Goal: Information Seeking & Learning: Learn about a topic

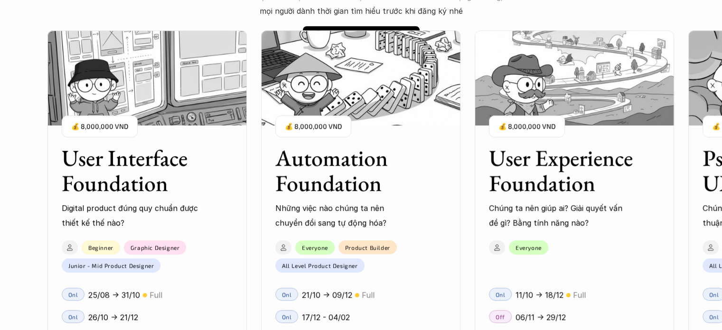
scroll to position [712, 0]
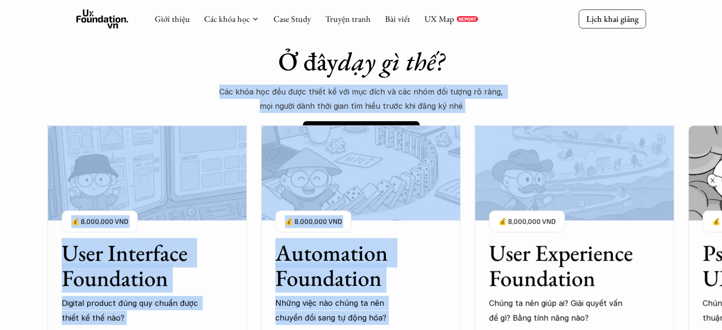
drag, startPoint x: 467, startPoint y: 200, endPoint x: 468, endPoint y: 80, distance: 119.6
click at [470, 140] on div "Ở đây dạy gì thế? Các khóa học đều được thiết kế với mục đích và các nhóm đối t…" at bounding box center [361, 96] width 332 height 100
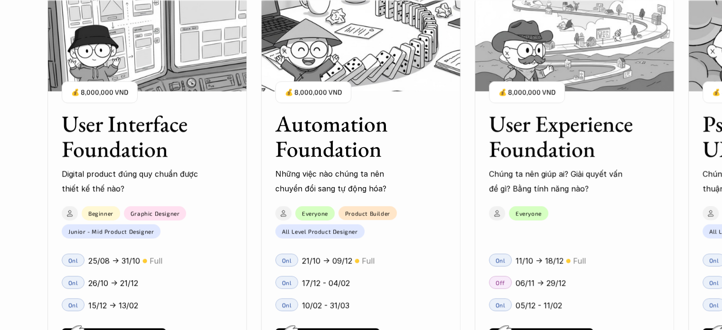
scroll to position [854, 0]
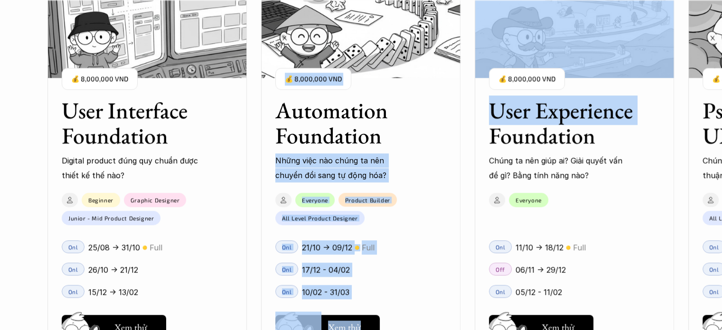
drag, startPoint x: 478, startPoint y: 149, endPoint x: 429, endPoint y: 155, distance: 50.3
click at [429, 155] on div "User Interface Foundation Digital product đúng quy chuẩn được thiết kế thế nào?…" at bounding box center [574, 168] width 1054 height 330
click at [460, 163] on div "User Interface Foundation Digital product đúng quy chuẩn được thiết kế thế nào?…" at bounding box center [574, 168] width 1054 height 330
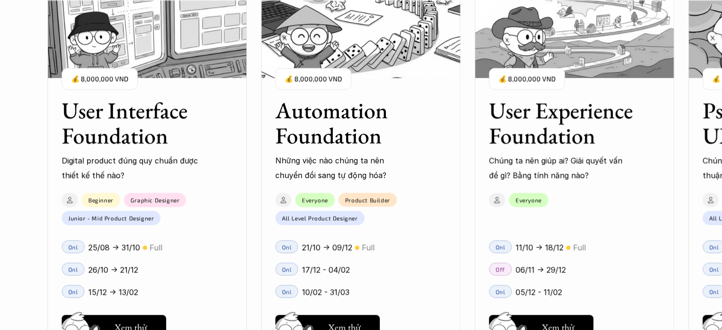
drag, startPoint x: 636, startPoint y: 244, endPoint x: 596, endPoint y: 245, distance: 39.9
click at [596, 245] on div "11/10 -> 18/12 🟡 Full" at bounding box center [587, 247] width 144 height 14
drag, startPoint x: 590, startPoint y: 250, endPoint x: 467, endPoint y: 250, distance: 122.4
click at [497, 248] on div "Onl 11/10 -> 18/12 🟡 Full" at bounding box center [574, 246] width 199 height 22
click at [465, 250] on div "User Interface Foundation Digital product đúng quy chuẩn được thiết kế thế nào?…" at bounding box center [574, 168] width 1054 height 330
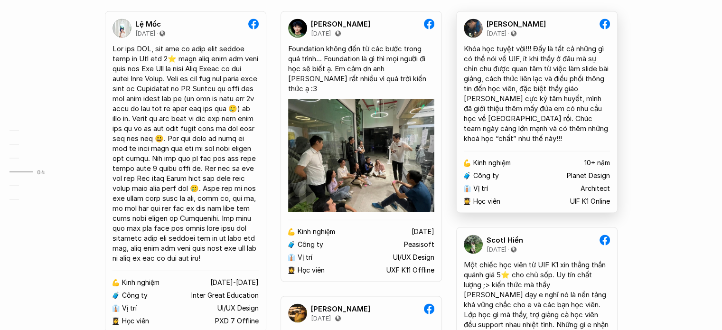
scroll to position [1898, 0]
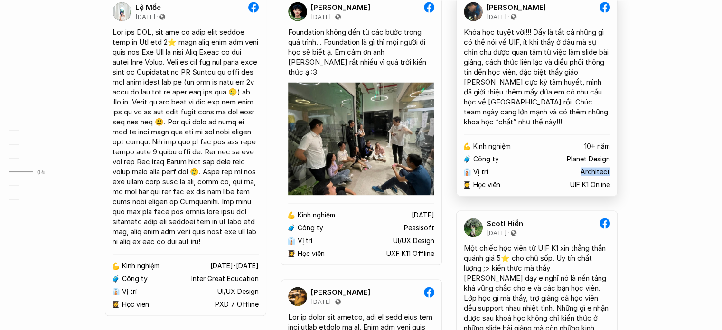
drag, startPoint x: 584, startPoint y: 153, endPoint x: 569, endPoint y: 187, distance: 37.4
click at [610, 192] on link "[PERSON_NAME] [DATE] Khóa học tuyệt vời!!! Đấy là tất cả những gì có thể nói về…" at bounding box center [536, 96] width 161 height 202
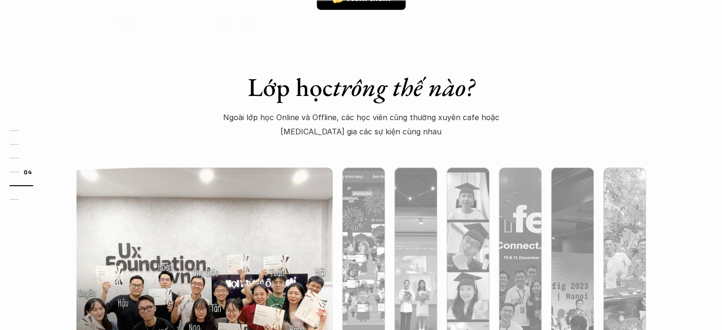
scroll to position [2990, 0]
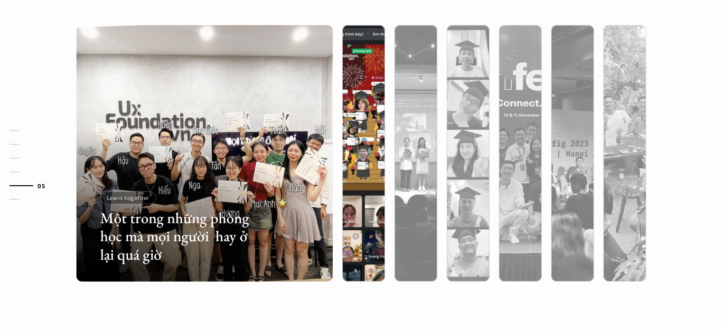
click at [366, 121] on img at bounding box center [363, 153] width 261 height 256
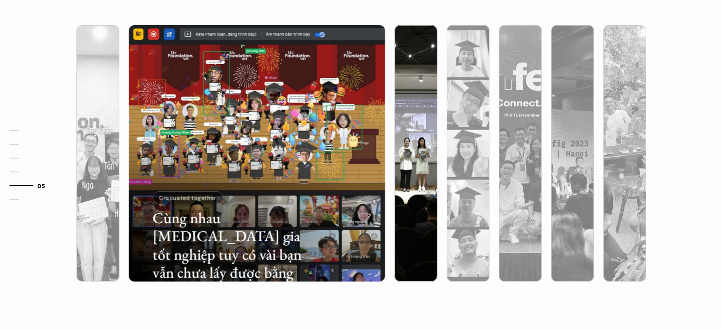
click at [401, 131] on div at bounding box center [415, 204] width 43 height 155
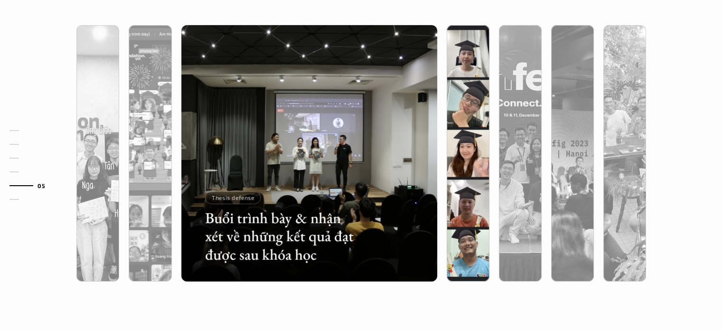
click at [454, 127] on div at bounding box center [468, 204] width 43 height 155
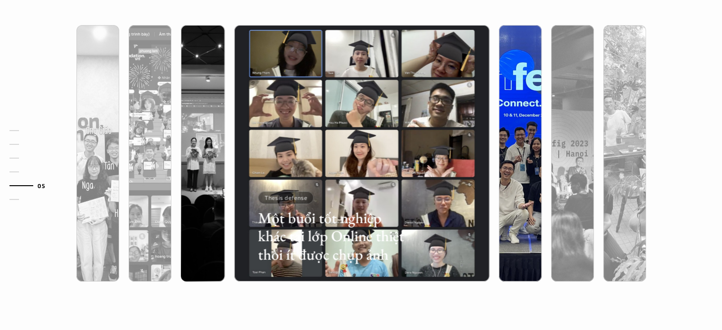
click at [511, 130] on div at bounding box center [520, 204] width 43 height 155
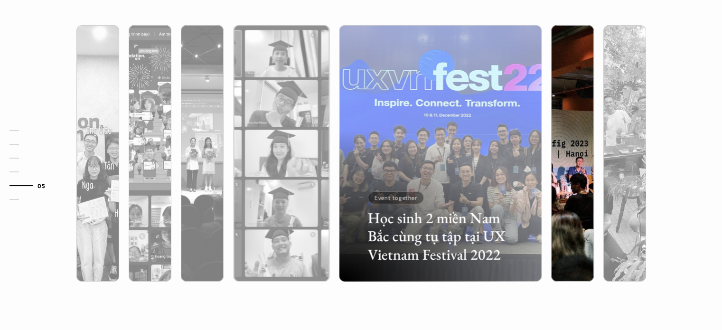
click at [566, 134] on div at bounding box center [572, 204] width 43 height 155
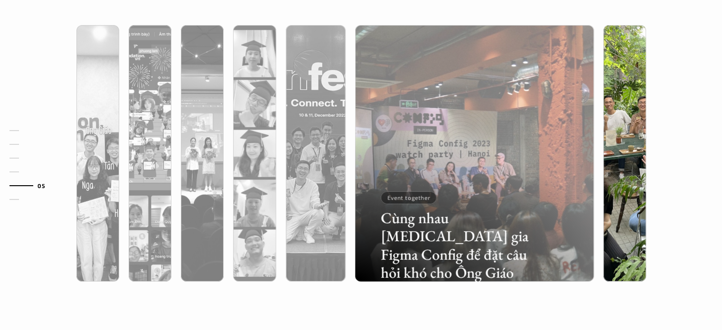
drag, startPoint x: 623, startPoint y: 138, endPoint x: 593, endPoint y: 141, distance: 30.1
click at [623, 138] on div at bounding box center [624, 204] width 43 height 155
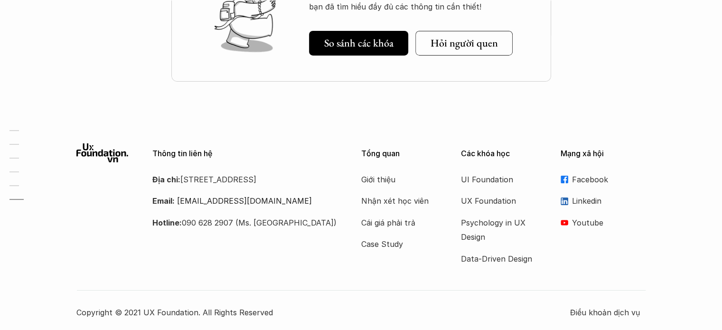
scroll to position [3426, 0]
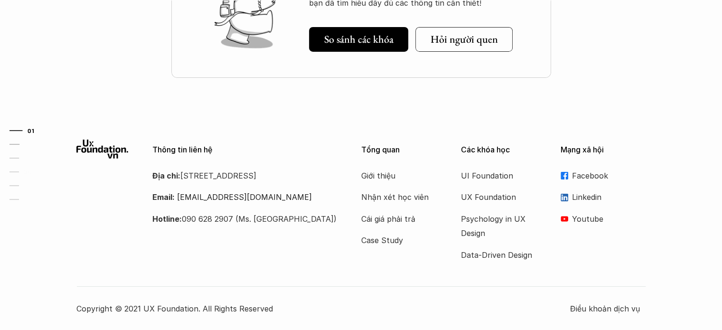
click at [14, 132] on link "01" at bounding box center [31, 130] width 45 height 11
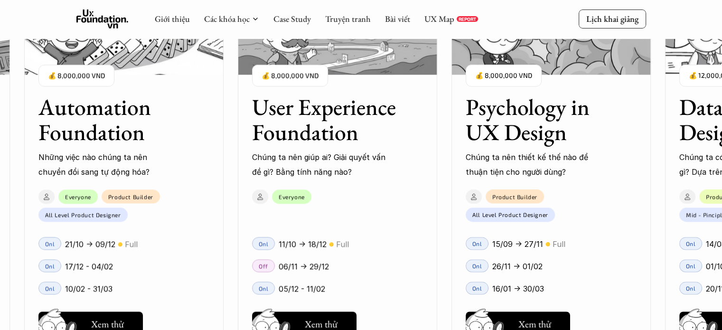
scroll to position [1044, 0]
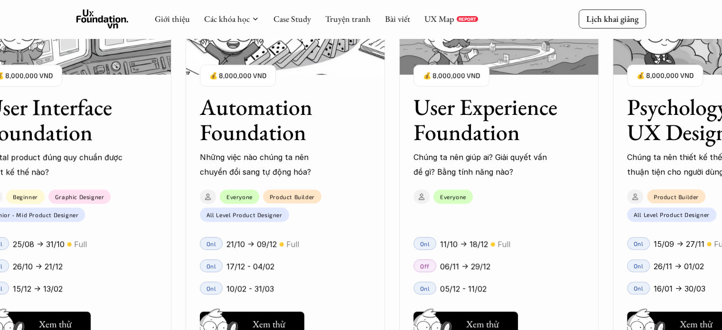
drag, startPoint x: 420, startPoint y: 266, endPoint x: 527, endPoint y: 271, distance: 107.9
click at [526, 271] on div "User Interface Foundation Digital product đúng quy chuẩn được thiết kế thế nào?…" at bounding box center [360, 165] width 627 height 330
click at [529, 271] on div "06/11 -> 29/12" at bounding box center [512, 266] width 144 height 14
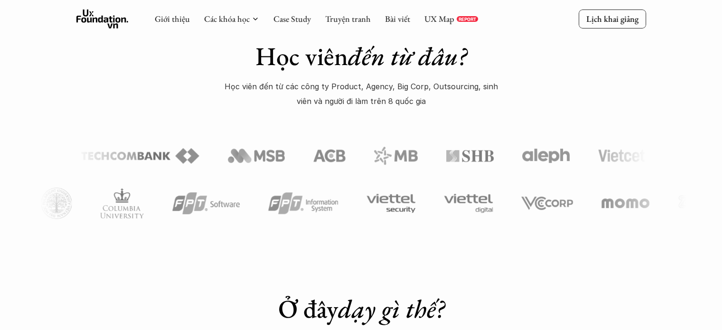
scroll to position [427, 0]
